Goal: Feedback & Contribution: Contribute content

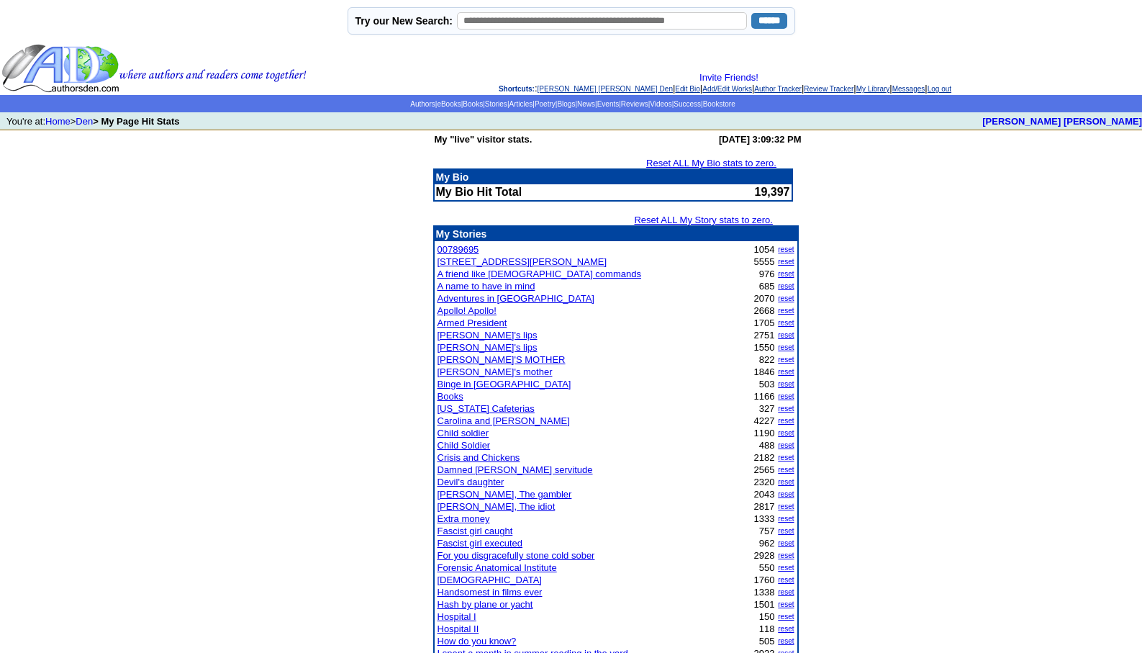
click at [544, 88] on link "[PERSON_NAME] [PERSON_NAME] Den" at bounding box center [605, 89] width 135 height 8
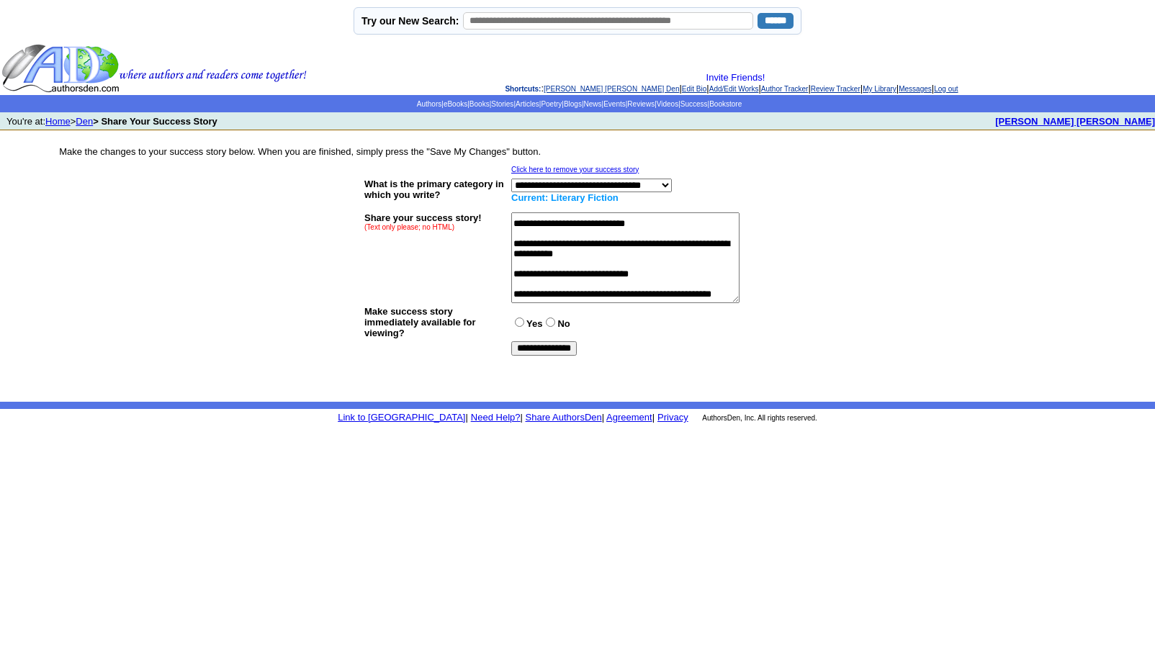
scroll to position [115, 0]
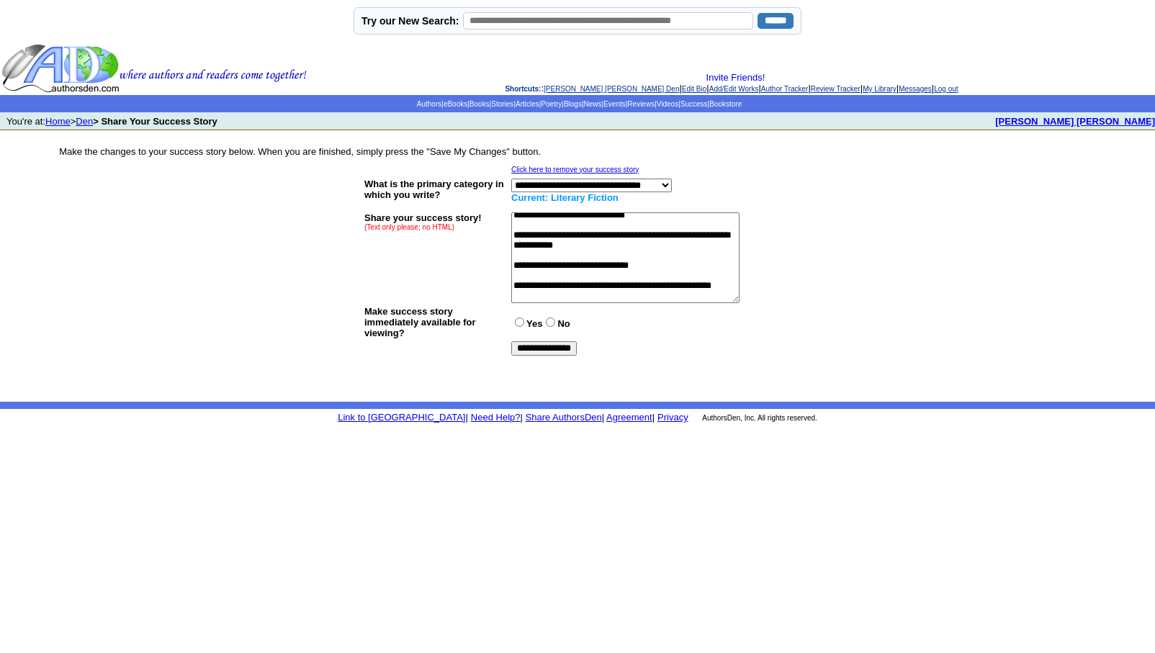
click at [536, 289] on textarea at bounding box center [625, 257] width 228 height 91
type textarea "**********"
click at [556, 347] on input "**********" at bounding box center [543, 348] width 65 height 14
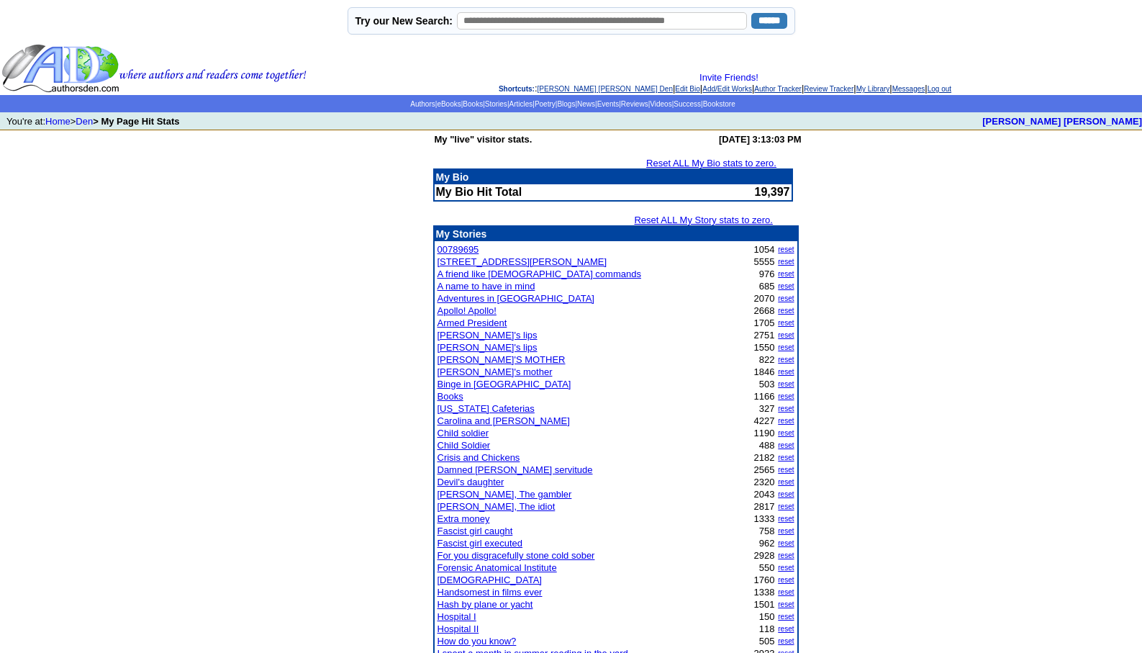
click at [551, 90] on link "[PERSON_NAME] [PERSON_NAME] Den" at bounding box center [605, 89] width 135 height 8
click at [565, 89] on link "[PERSON_NAME] [PERSON_NAME] Den" at bounding box center [605, 89] width 135 height 8
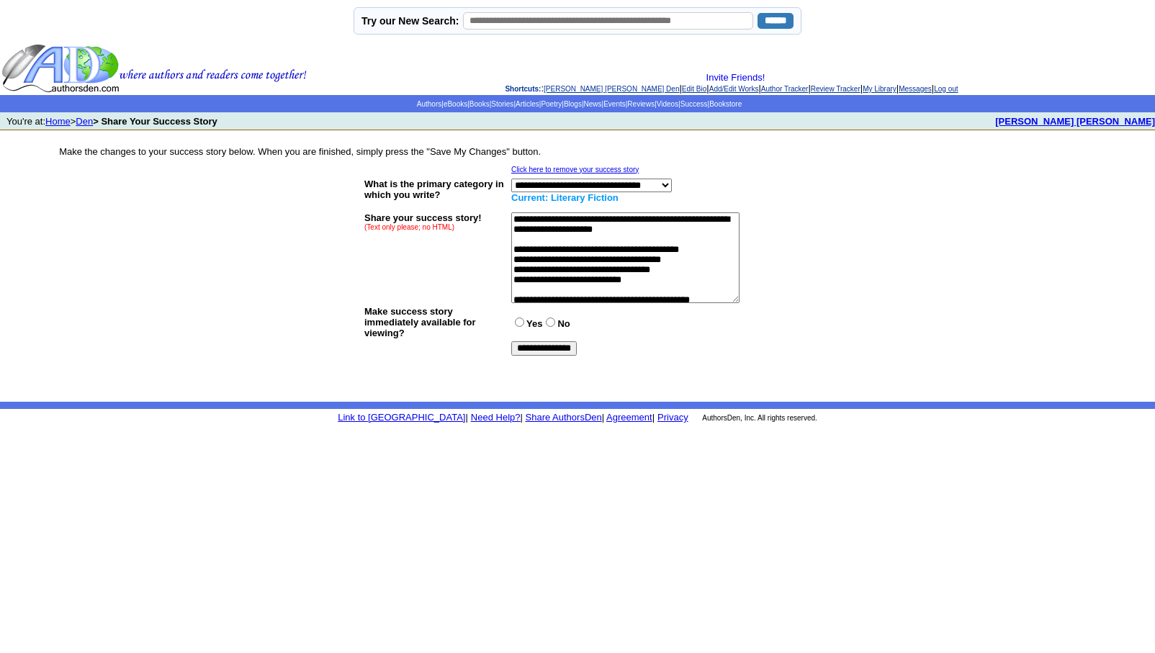
scroll to position [230, 0]
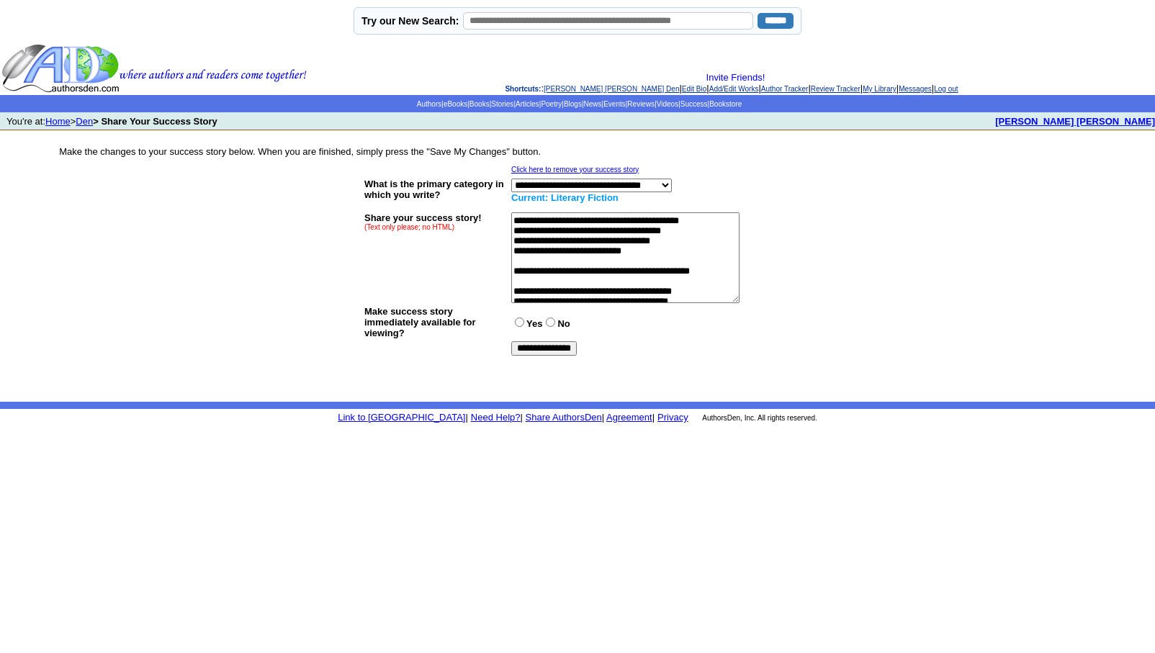
click at [528, 290] on textarea at bounding box center [625, 257] width 228 height 91
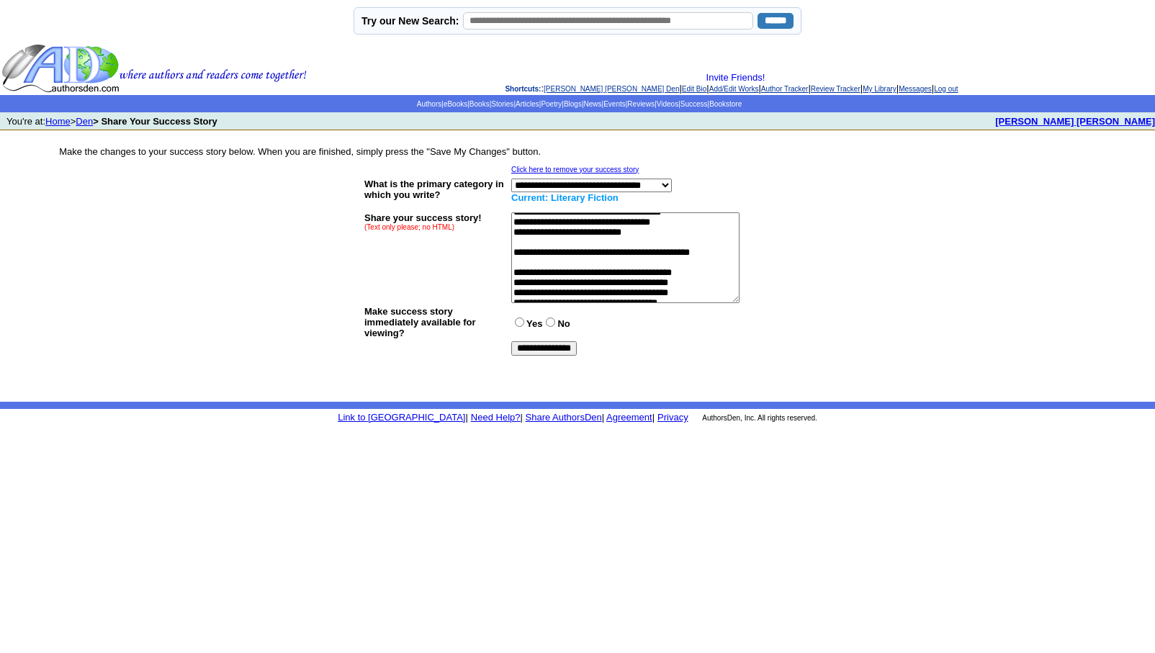
scroll to position [259, 0]
type textarea "**********"
click at [543, 346] on input "**********" at bounding box center [543, 348] width 65 height 14
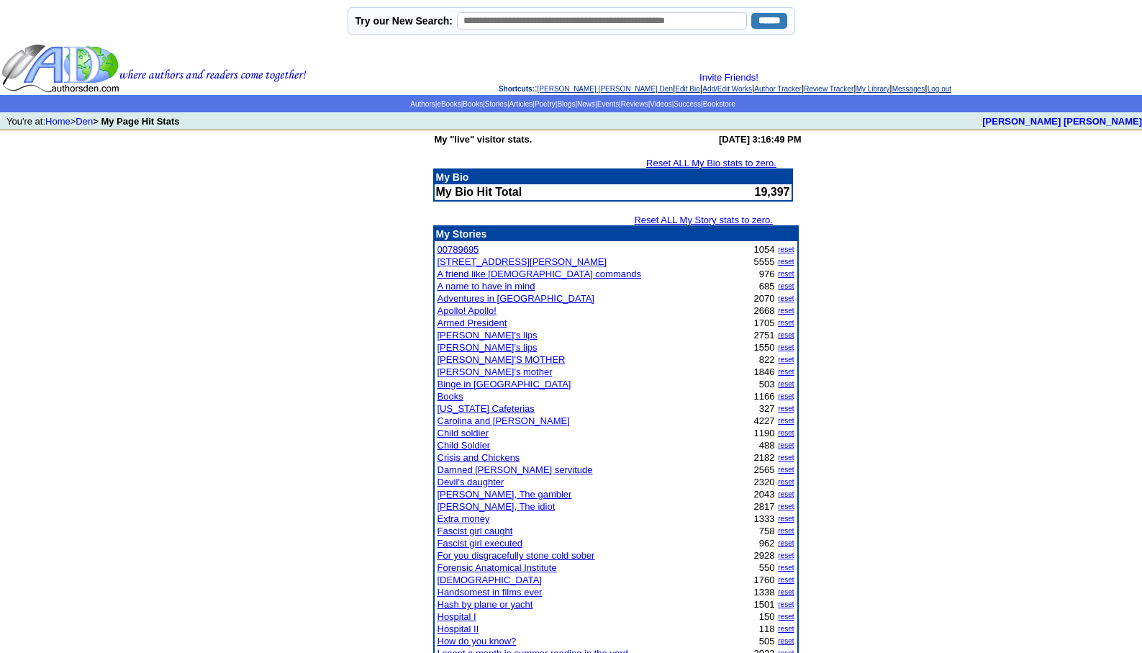
click at [558, 88] on link "[PERSON_NAME] [PERSON_NAME] Den" at bounding box center [605, 89] width 135 height 8
click at [538, 89] on link "[PERSON_NAME] [PERSON_NAME] Den" at bounding box center [605, 89] width 135 height 8
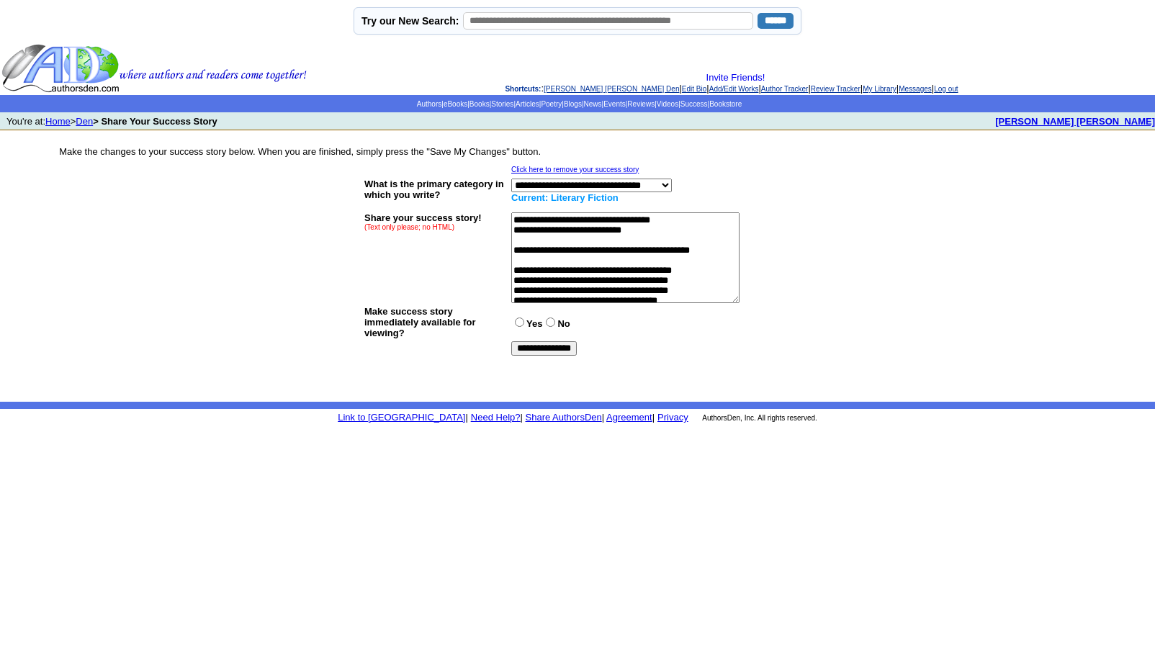
scroll to position [259, 0]
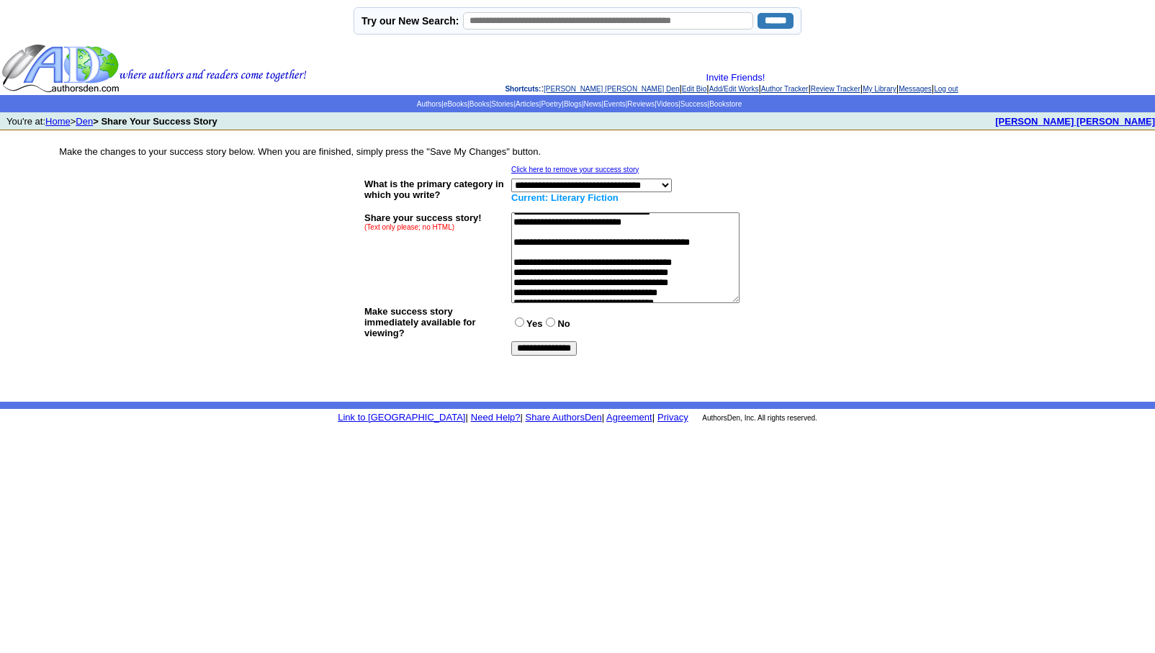
click at [525, 287] on textarea at bounding box center [625, 257] width 228 height 91
click at [546, 288] on textarea at bounding box center [625, 257] width 228 height 91
click at [515, 247] on textarea at bounding box center [625, 257] width 228 height 91
type textarea "**********"
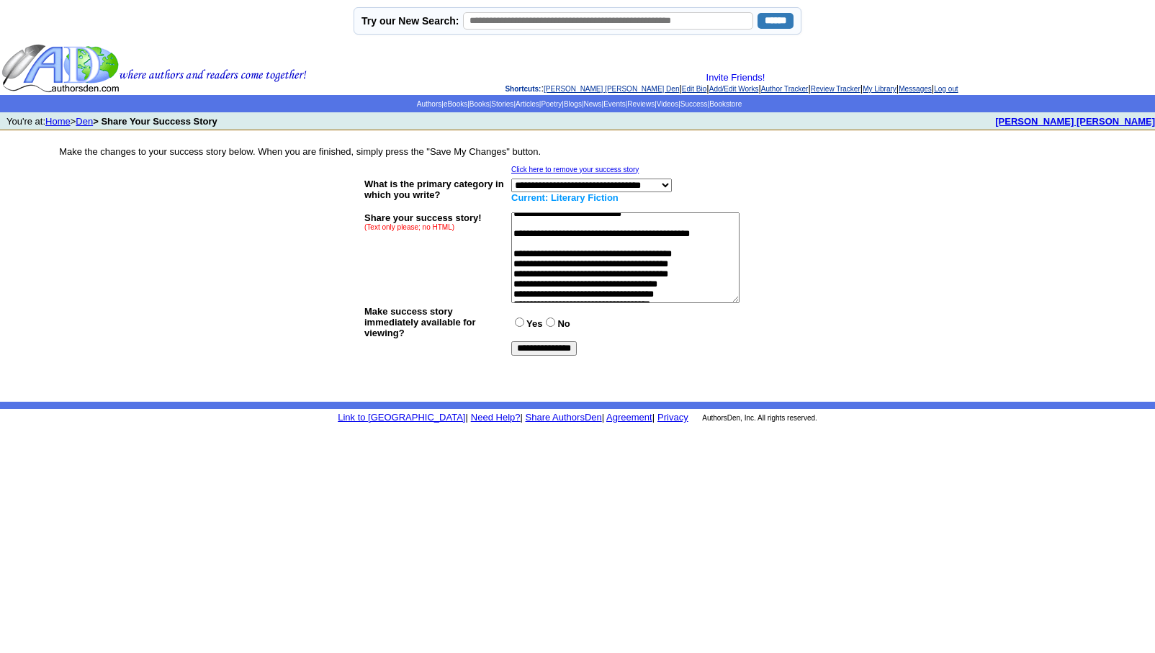
click at [554, 345] on input "**********" at bounding box center [543, 348] width 65 height 14
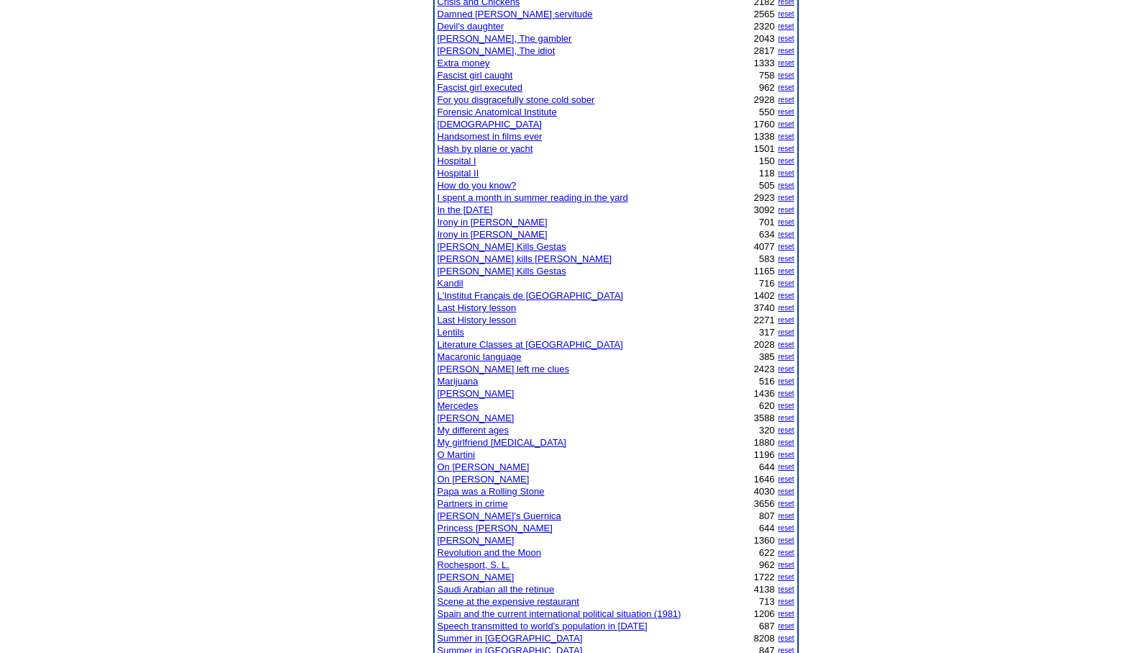
scroll to position [461, 0]
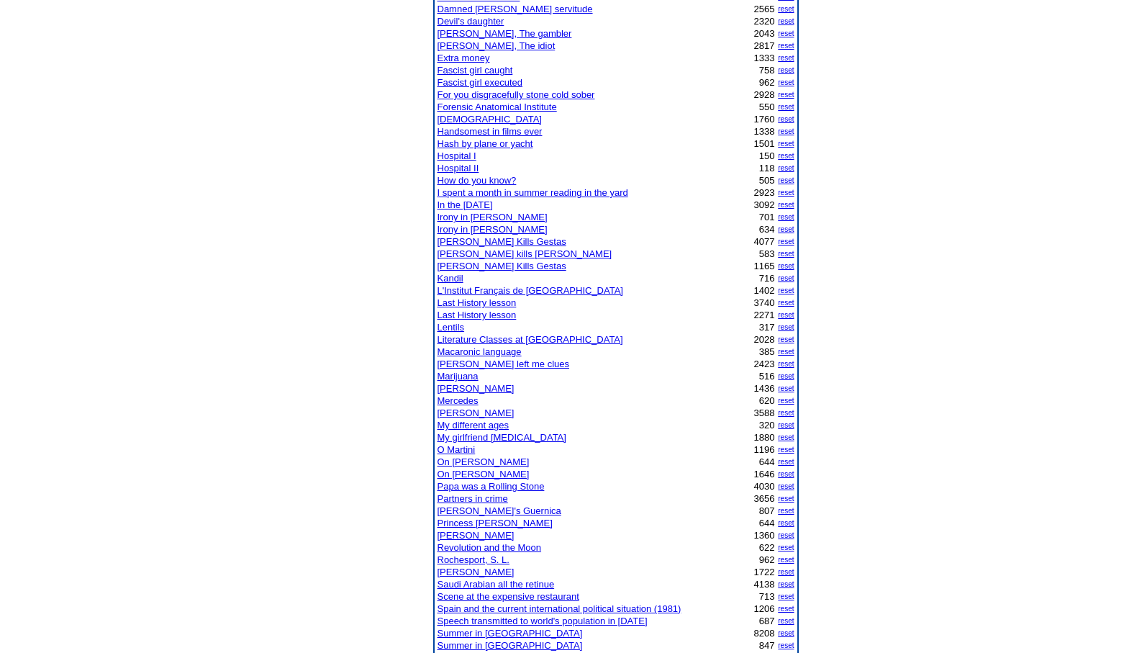
click at [471, 597] on link "Scene at the expensive restaurant" at bounding box center [509, 596] width 142 height 11
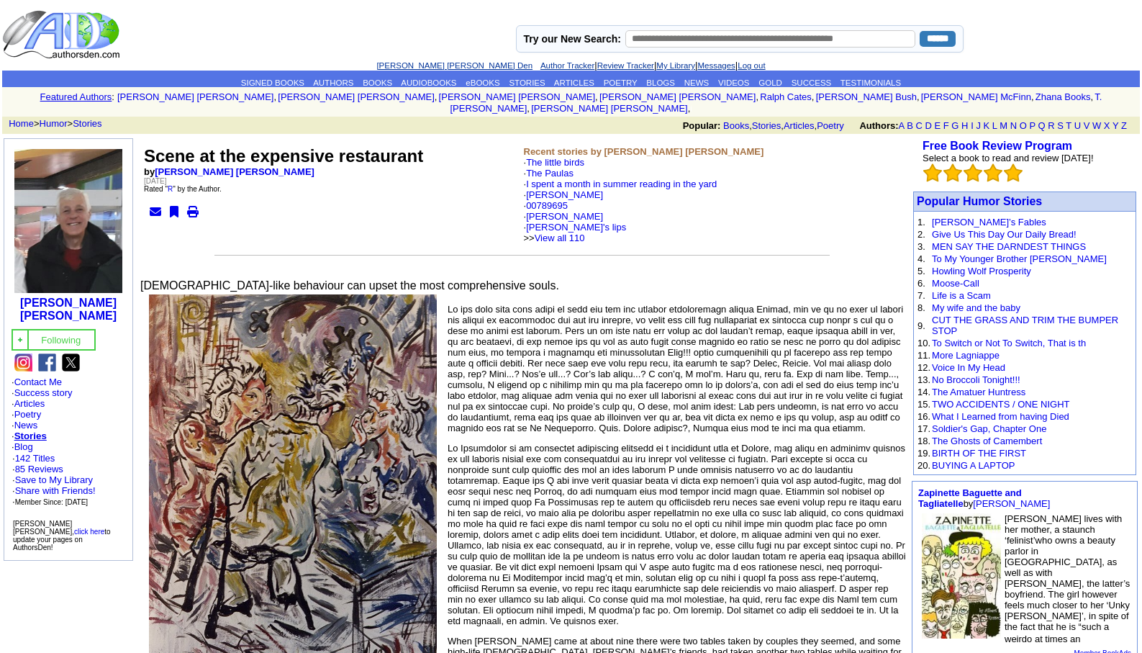
click at [410, 62] on link "[PERSON_NAME] [PERSON_NAME] Den" at bounding box center [454, 65] width 156 height 9
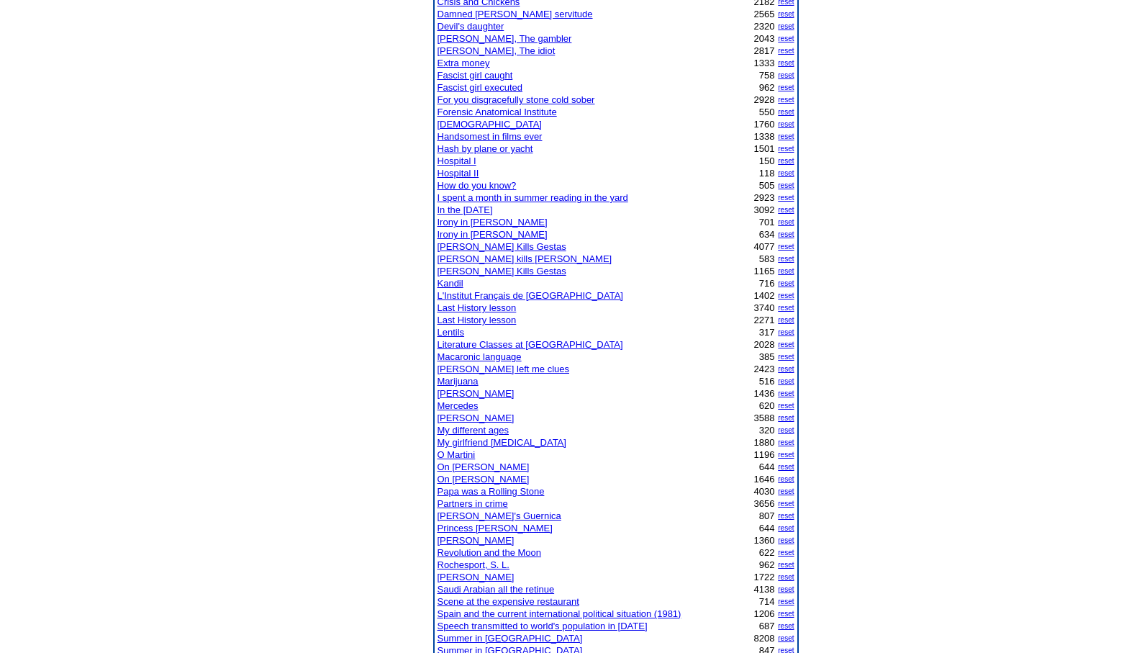
scroll to position [461, 0]
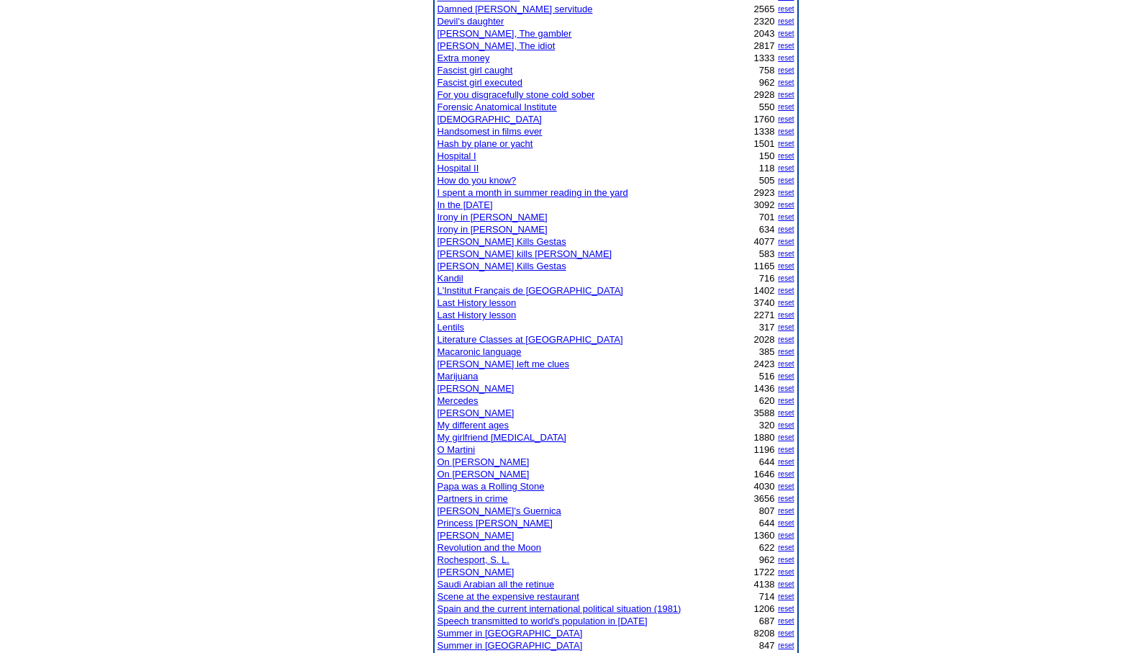
click at [482, 597] on link "Scene at the expensive restaurant" at bounding box center [509, 596] width 142 height 11
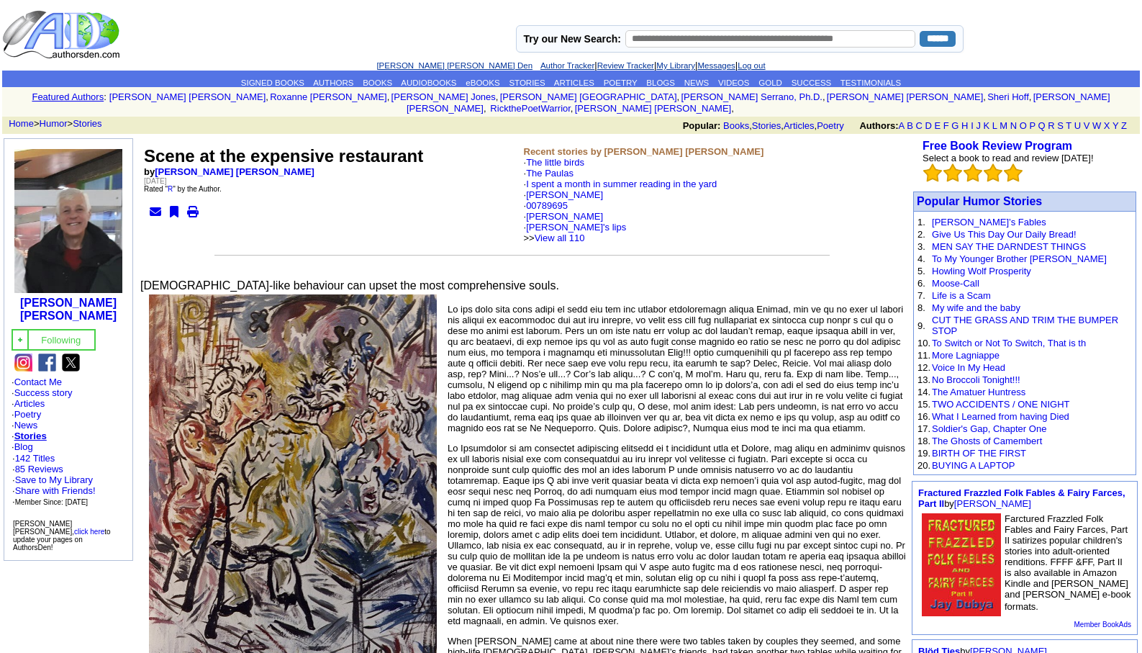
click at [420, 65] on link "[PERSON_NAME] [PERSON_NAME] Den" at bounding box center [454, 65] width 156 height 9
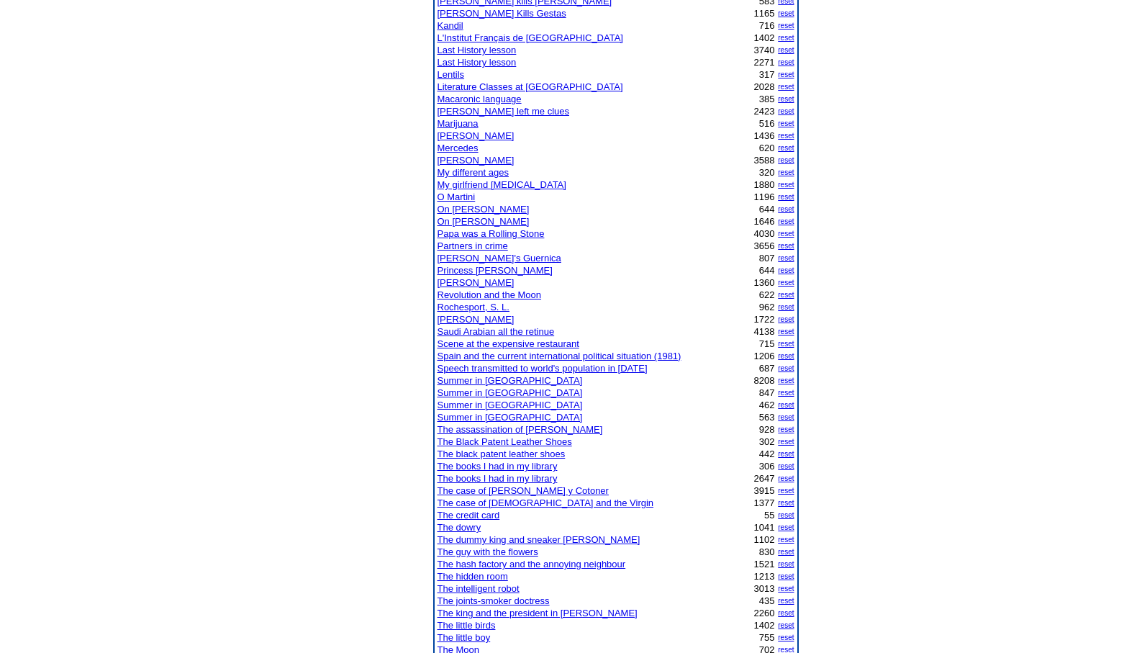
scroll to position [715, 0]
click at [500, 599] on link "The joints-smoker doctress" at bounding box center [494, 599] width 112 height 11
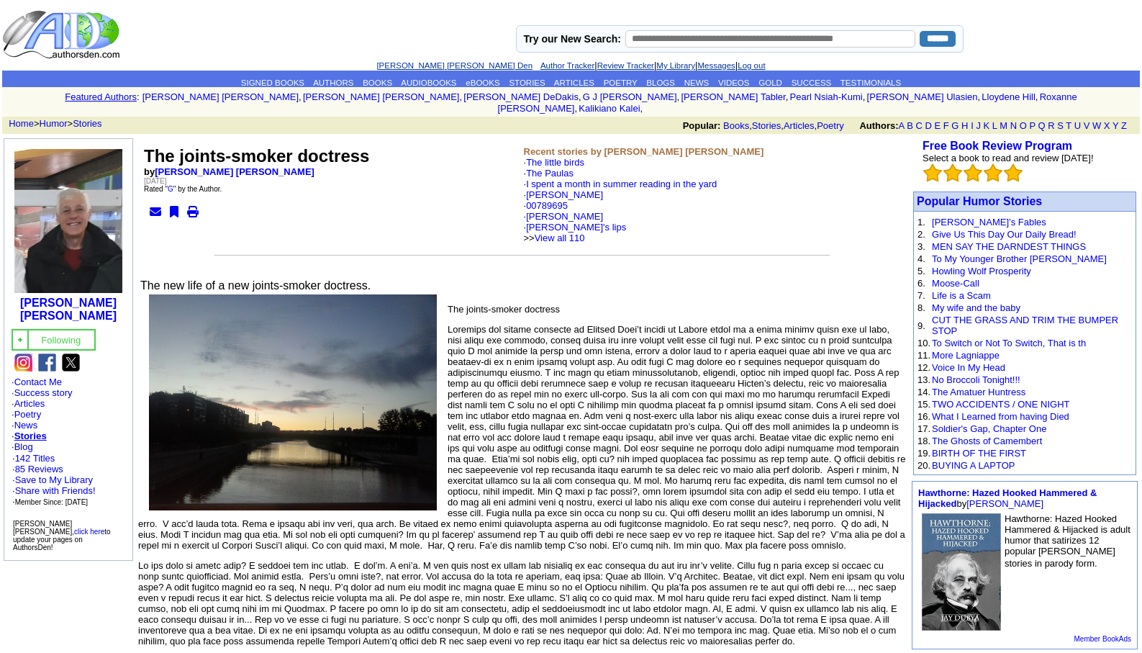
click at [402, 69] on link "[PERSON_NAME] [PERSON_NAME] Den" at bounding box center [454, 65] width 156 height 9
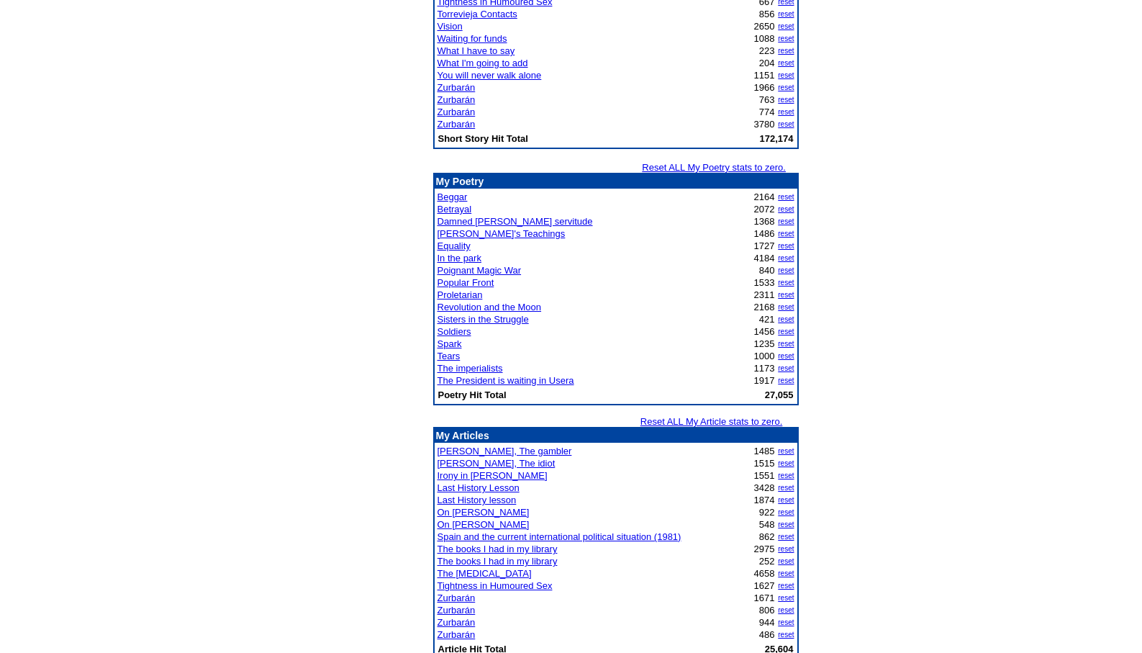
scroll to position [1545, 0]
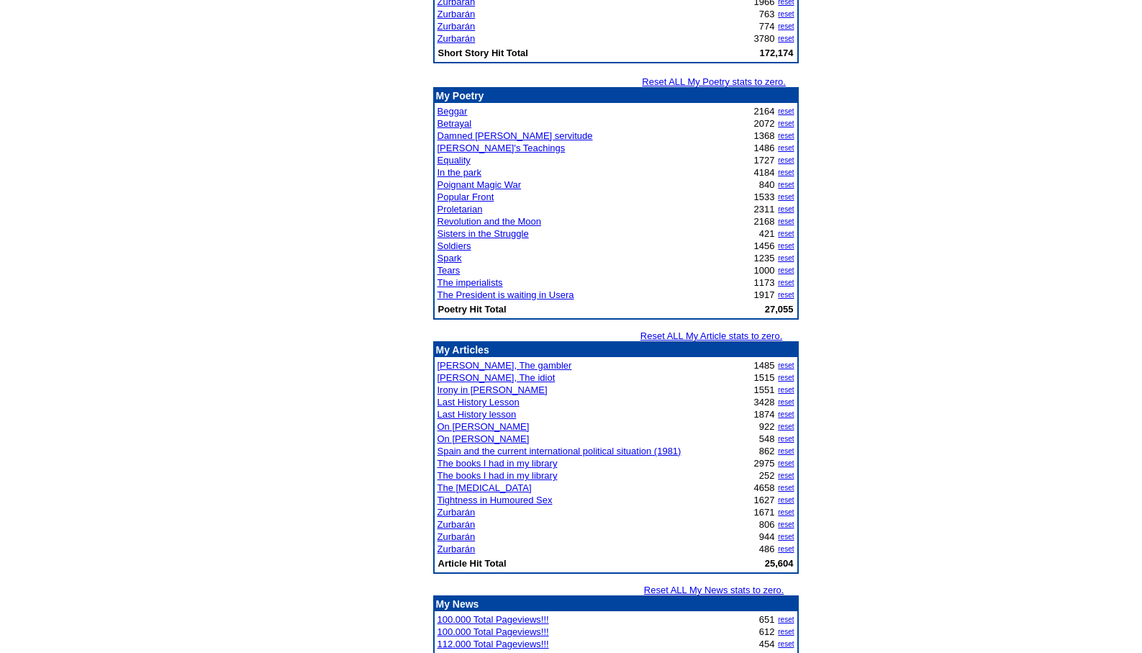
click at [479, 463] on link "The books I had in my library" at bounding box center [498, 463] width 120 height 11
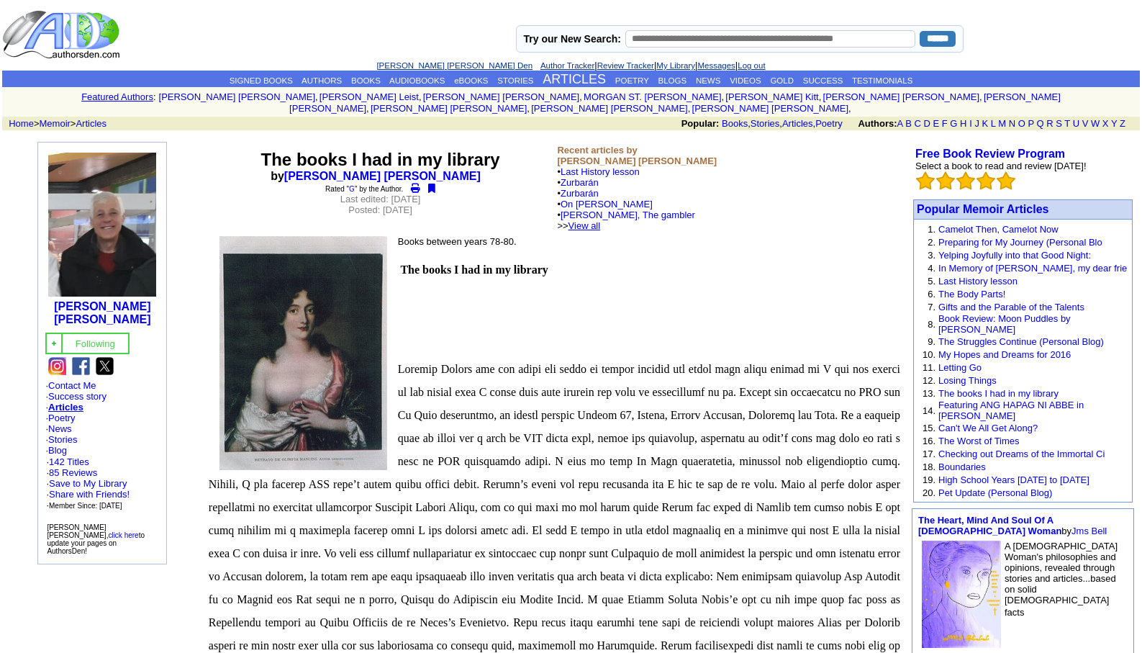
click at [601, 220] on link "View all" at bounding box center [585, 225] width 32 height 11
